Goal: Find specific page/section: Find specific page/section

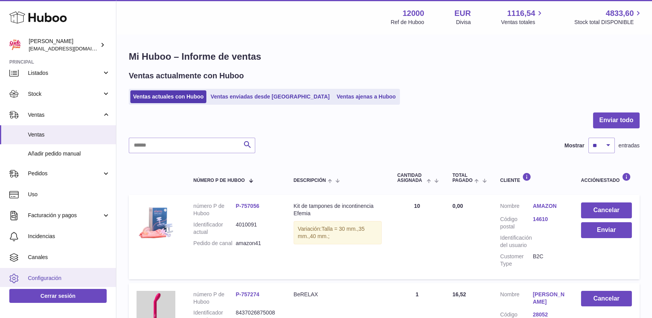
scroll to position [50, 0]
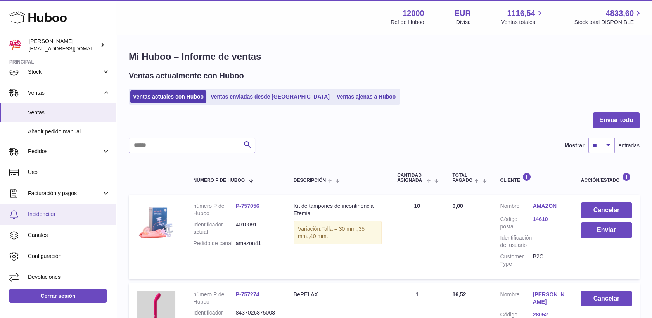
click at [43, 215] on span "Incidencias" at bounding box center [69, 214] width 82 height 7
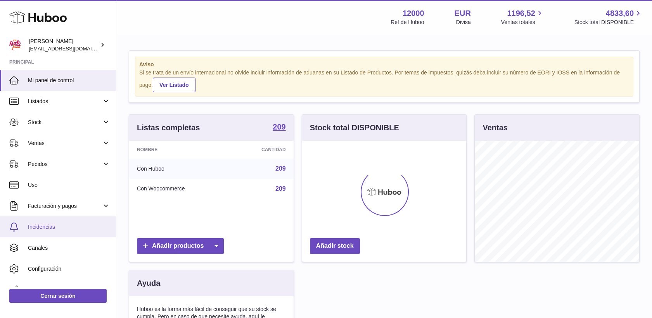
scroll to position [121, 164]
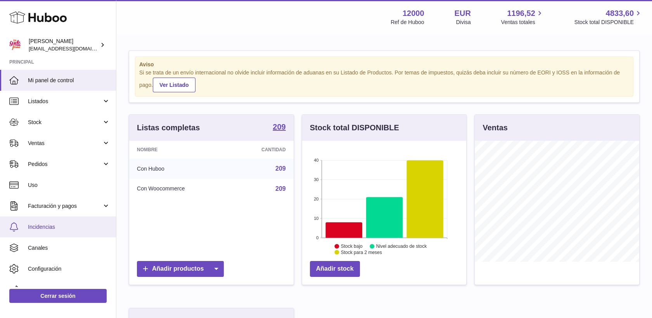
click at [40, 226] on span "Incidencias" at bounding box center [69, 226] width 82 height 7
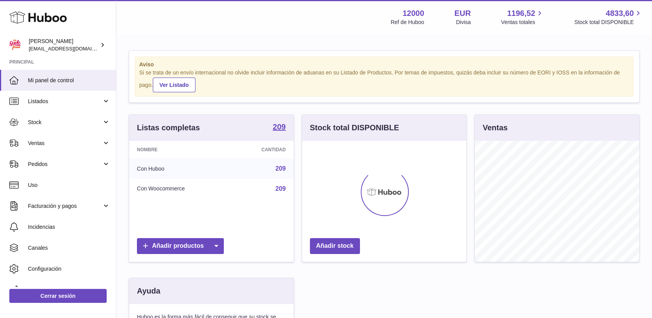
scroll to position [121, 164]
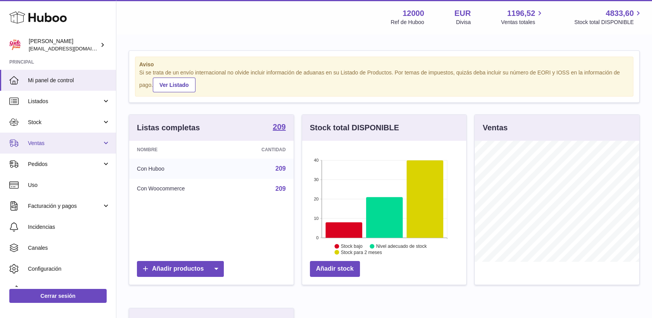
click at [43, 140] on span "Ventas" at bounding box center [65, 143] width 74 height 7
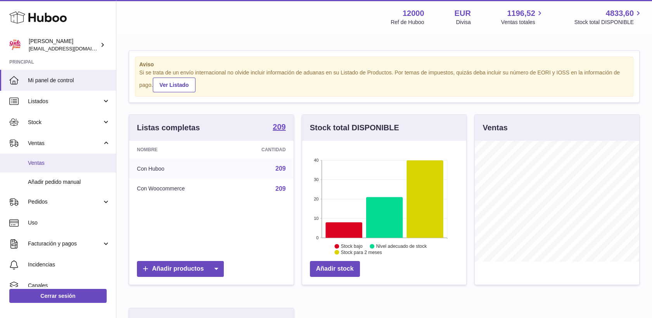
click at [47, 159] on span "Ventas" at bounding box center [69, 162] width 82 height 7
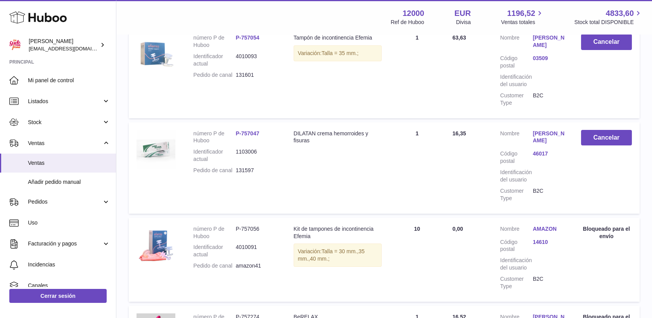
scroll to position [215, 0]
